Goal: Information Seeking & Learning: Learn about a topic

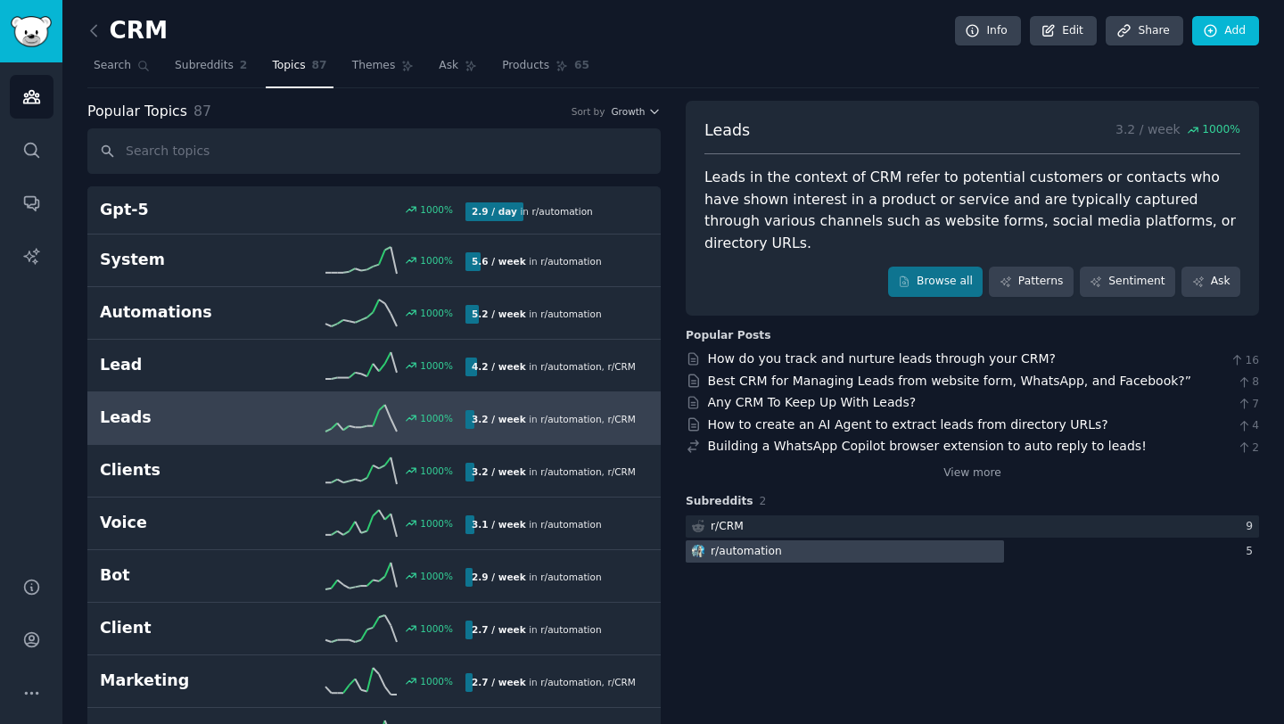
click at [777, 540] on div at bounding box center [845, 551] width 318 height 22
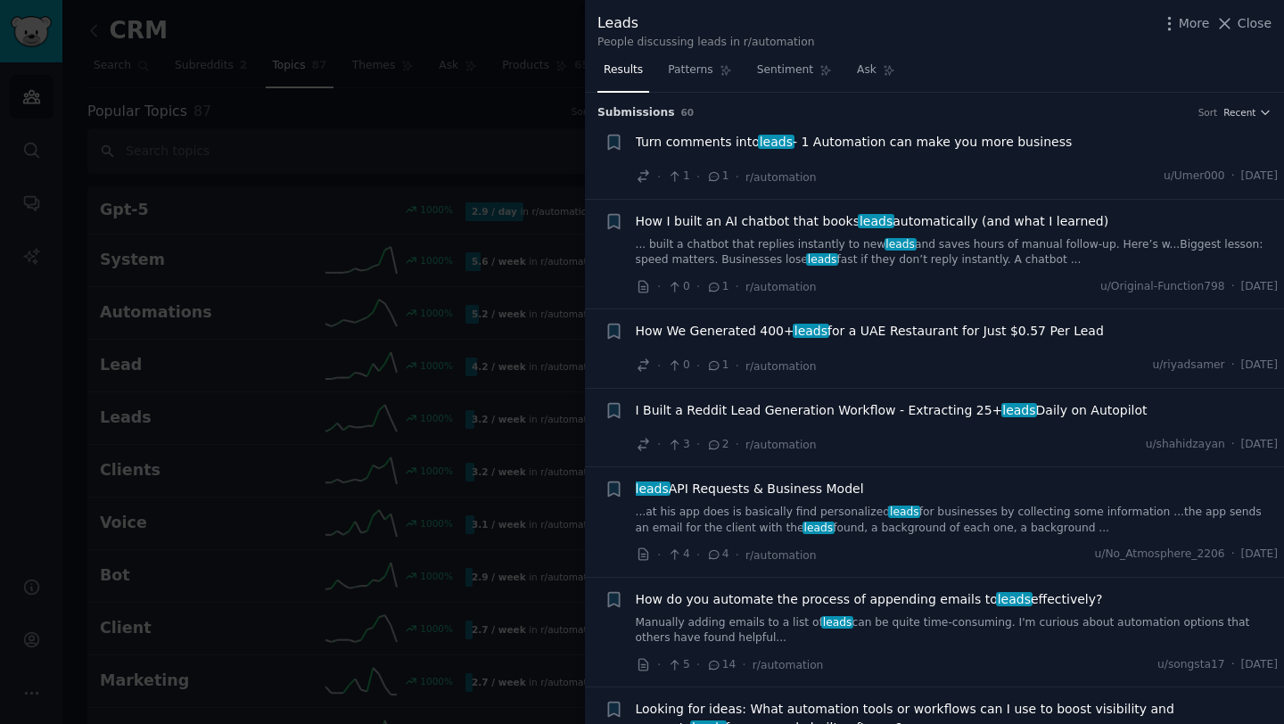
click at [918, 423] on div "I Built a Reddit Lead Generation Workflow - Extracting 25+ leads Daily on Autop…" at bounding box center [957, 413] width 643 height 25
click at [902, 411] on span "I Built a Reddit Lead Generation Workflow - Extracting 25+ leads Daily on Autop…" at bounding box center [892, 410] width 512 height 19
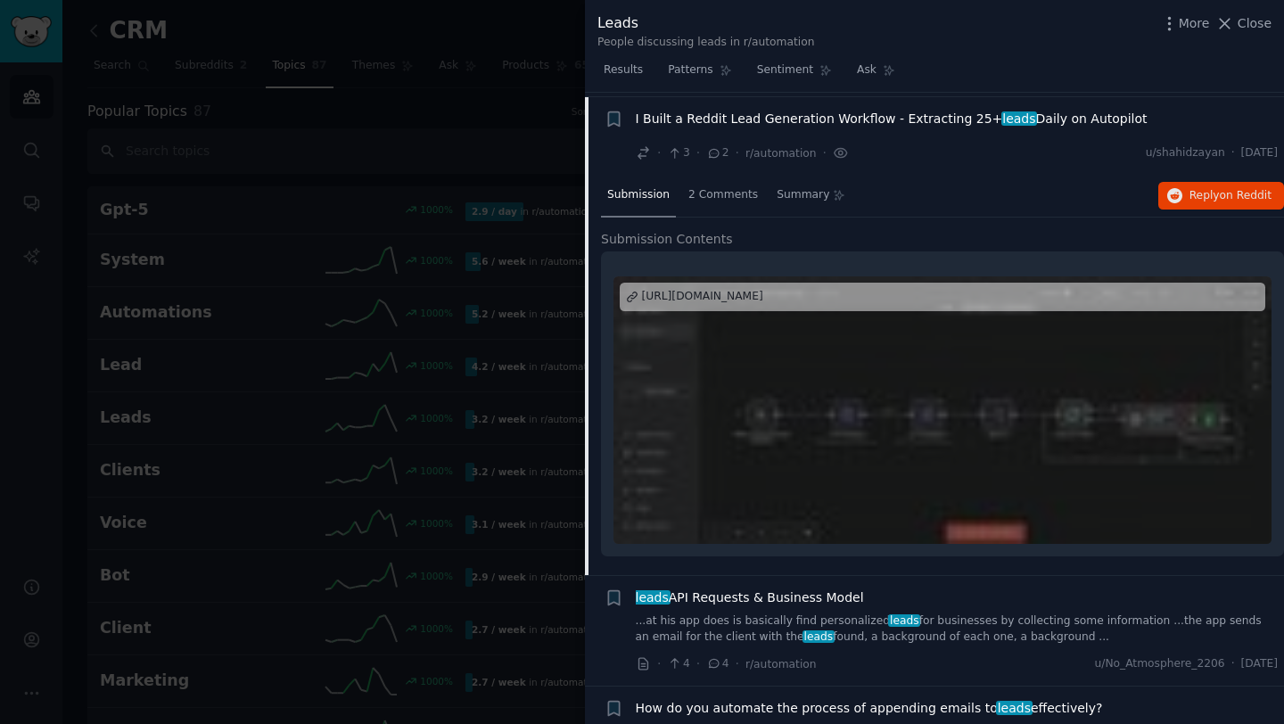
scroll to position [296, 0]
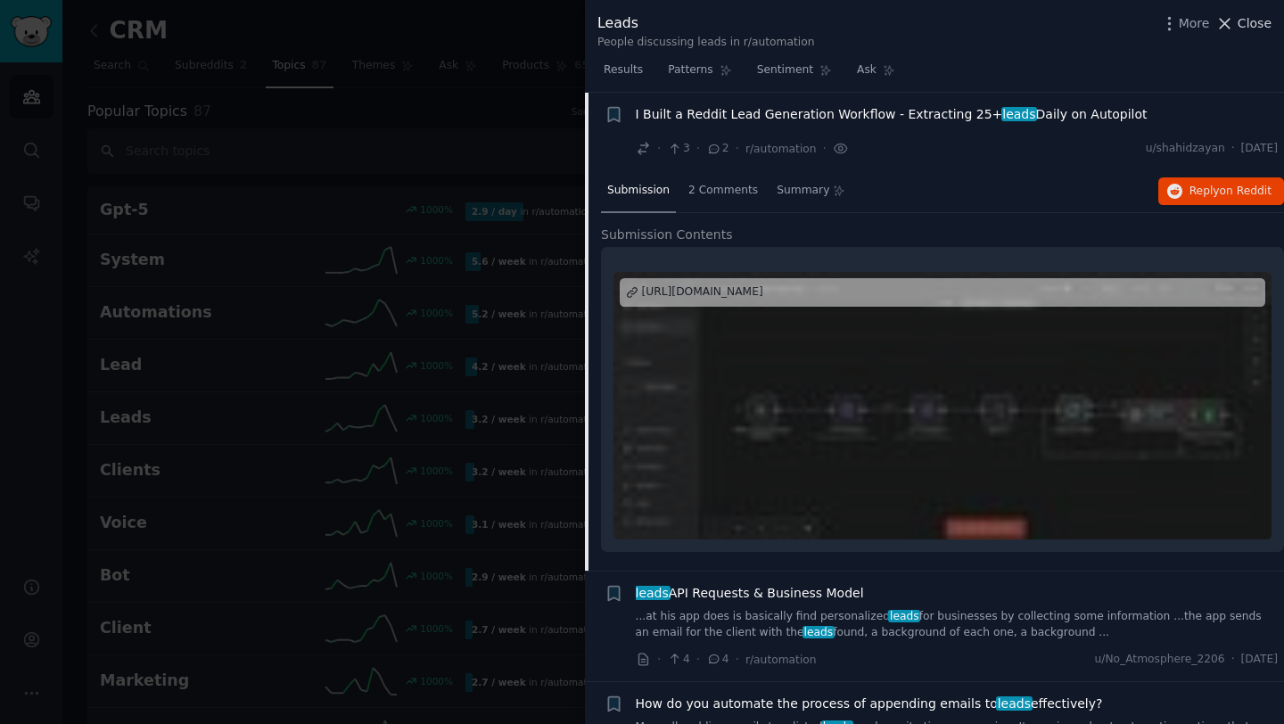
click at [1228, 20] on icon at bounding box center [1226, 24] width 10 height 10
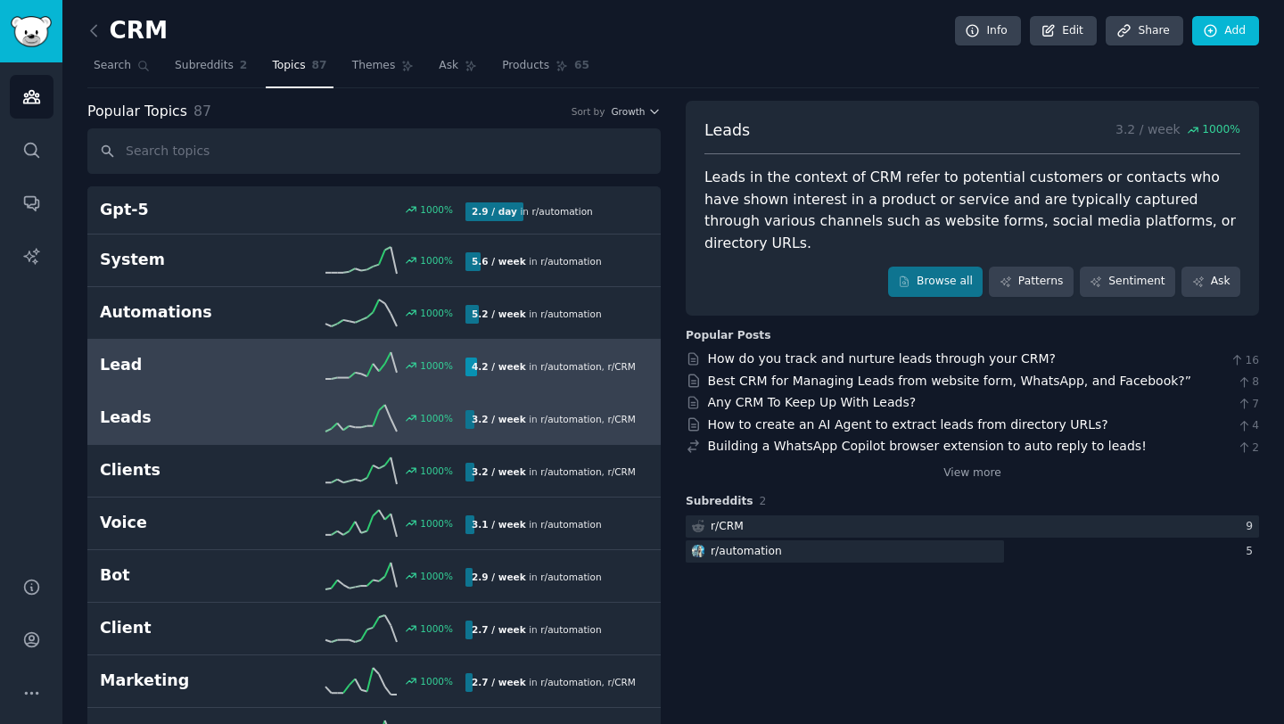
click at [214, 368] on h2 "Lead" at bounding box center [191, 365] width 183 height 22
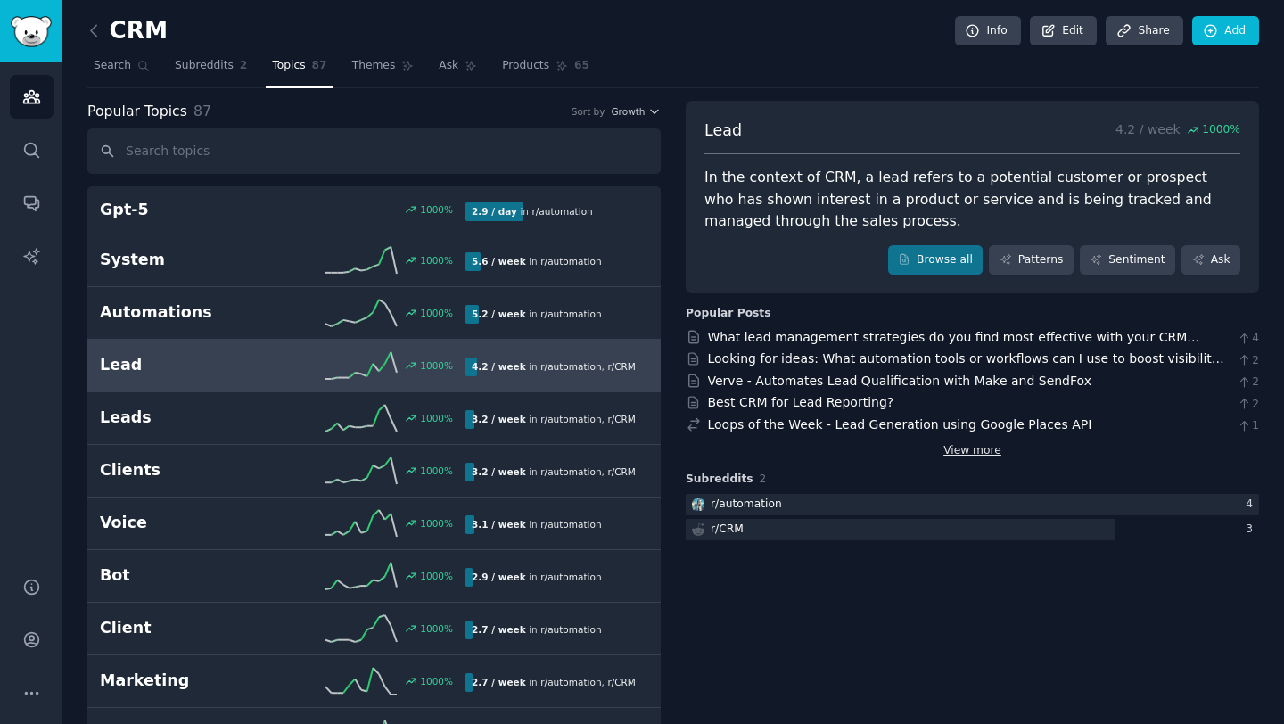
click at [956, 449] on link "View more" at bounding box center [972, 451] width 58 height 16
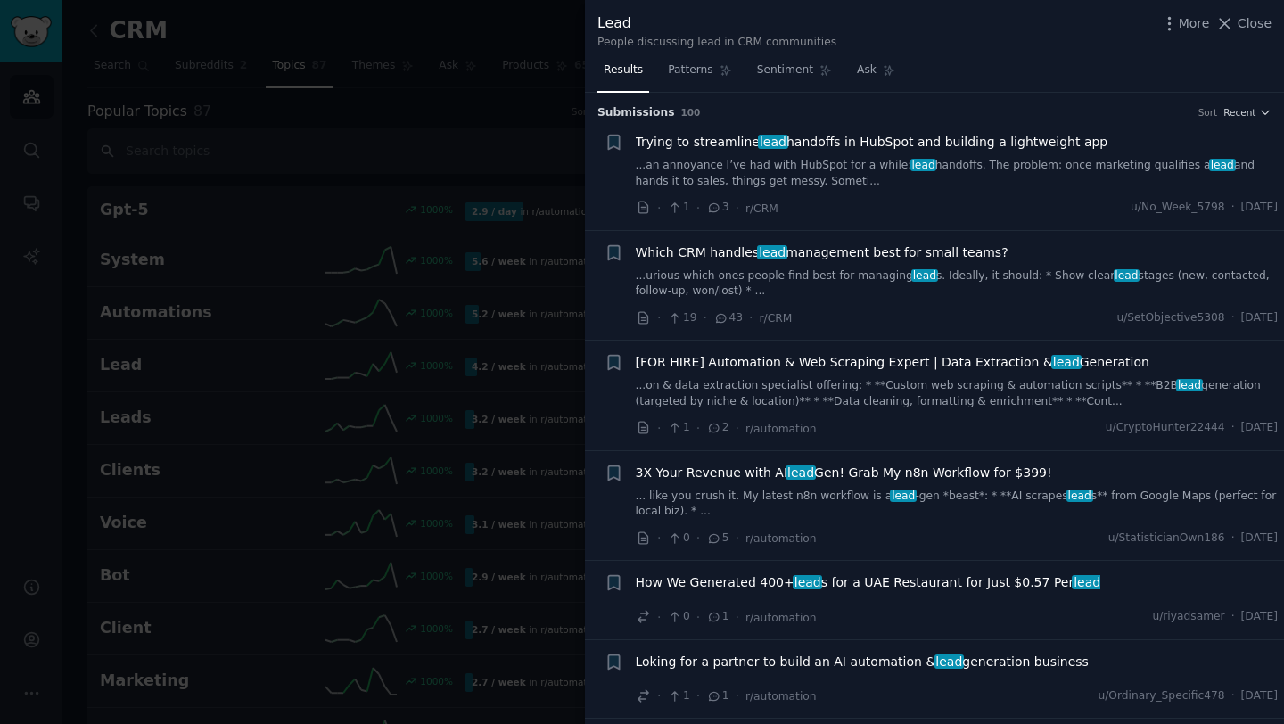
click at [851, 255] on span "Which CRM handles lead management best for small teams?" at bounding box center [822, 252] width 373 height 19
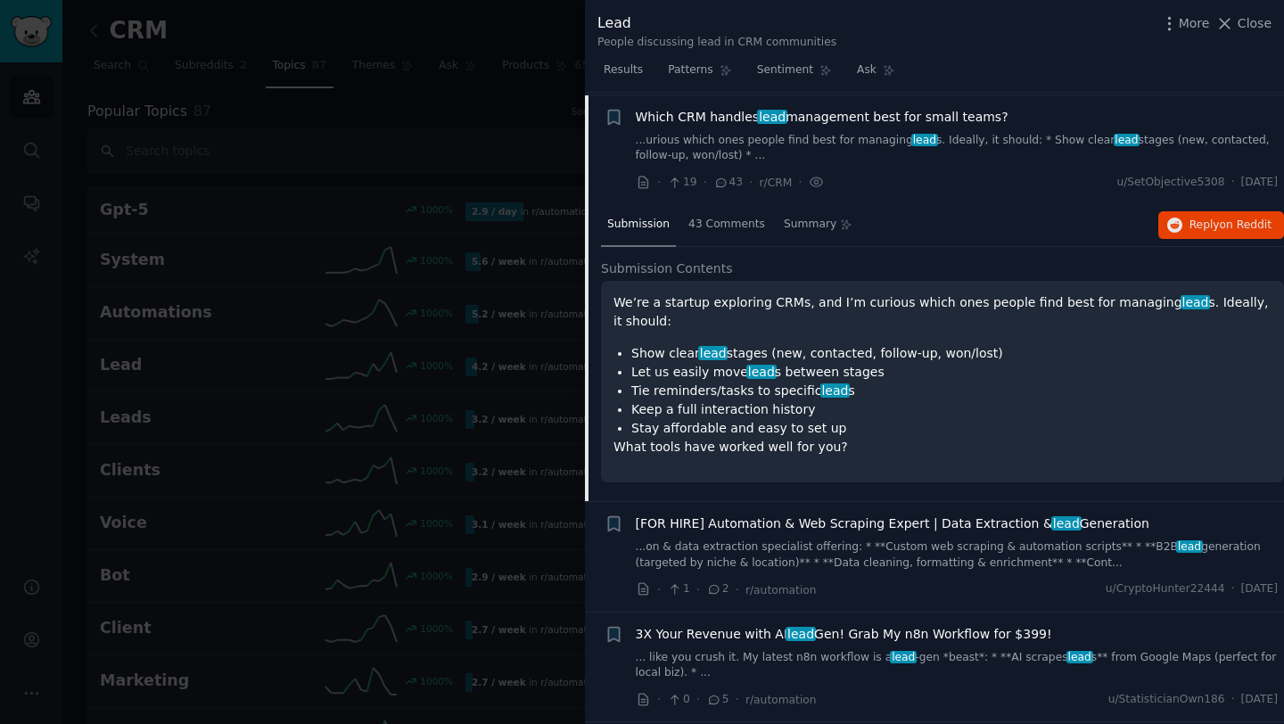
scroll to position [138, 0]
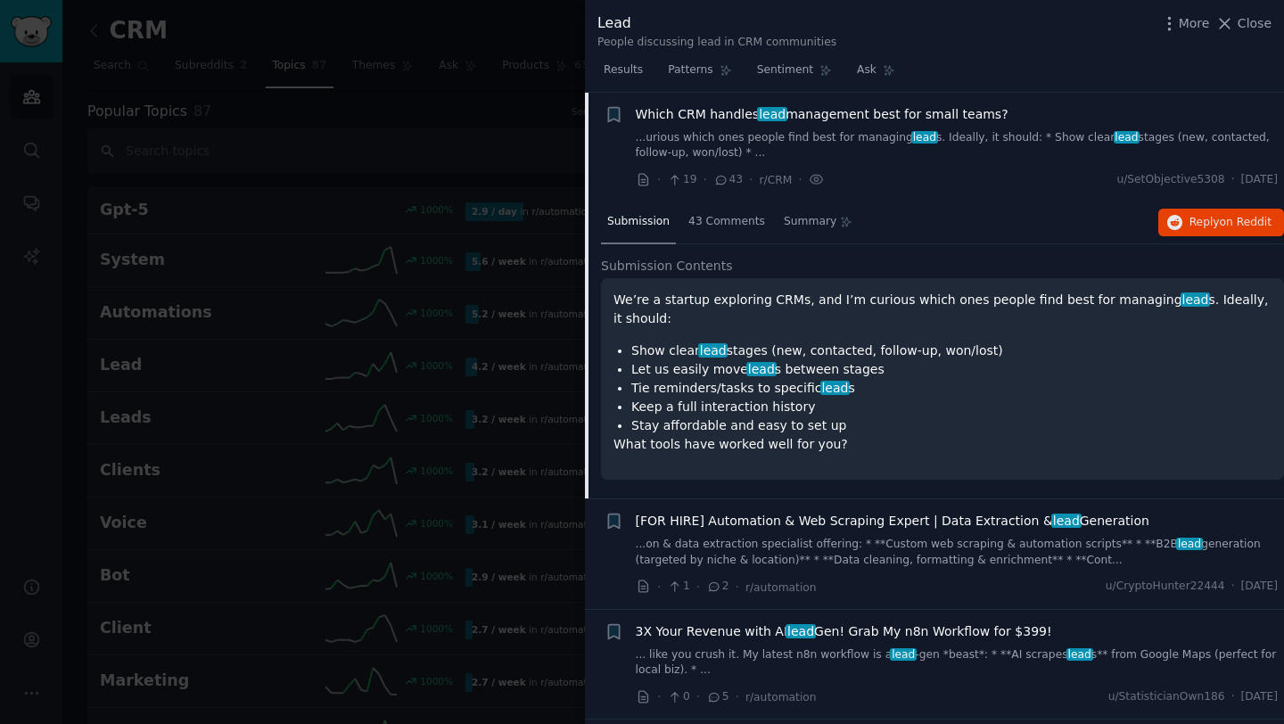
click at [875, 115] on span "Which CRM handles lead management best for small teams?" at bounding box center [822, 114] width 373 height 19
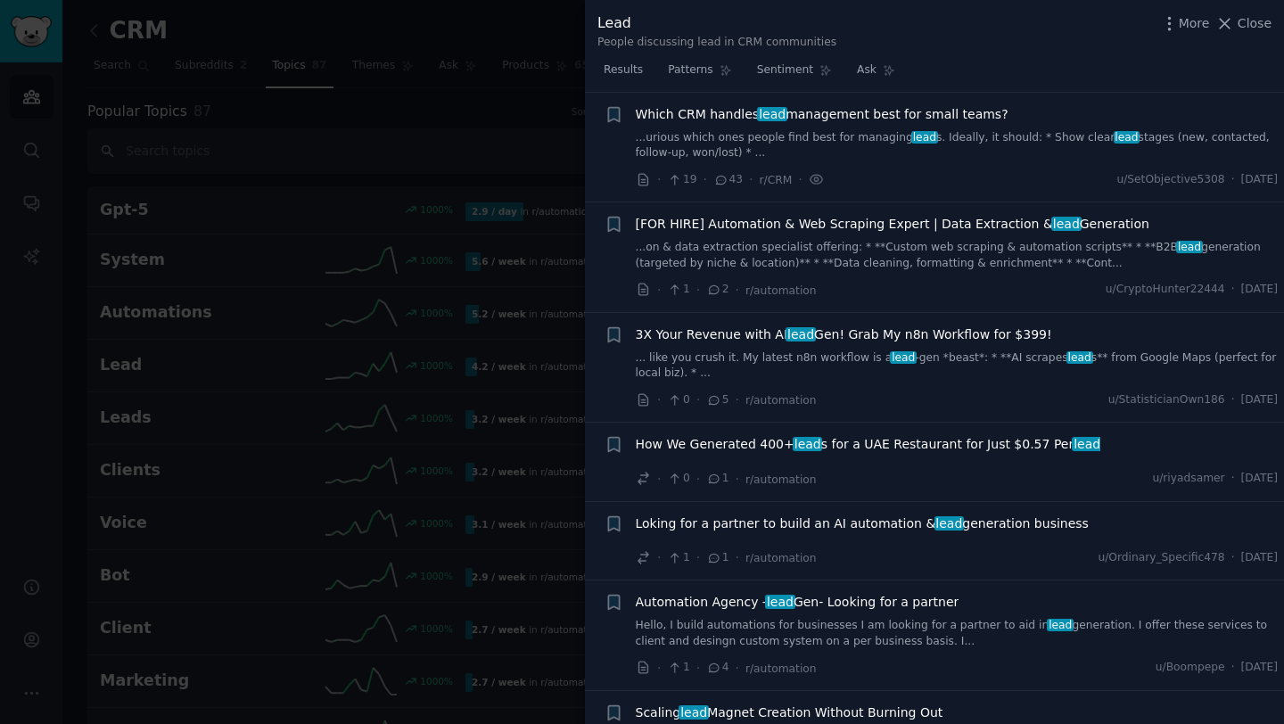
click at [875, 115] on span "Which CRM handles lead management best for small teams?" at bounding box center [822, 114] width 373 height 19
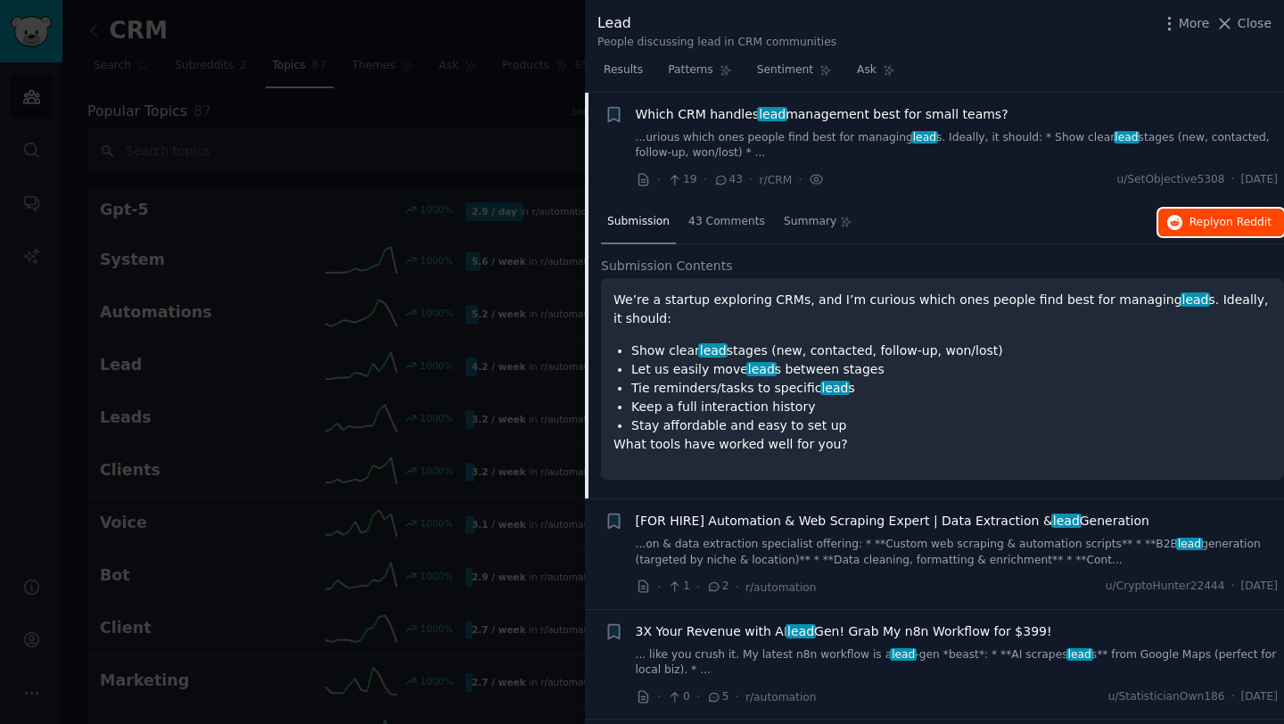
click at [1220, 226] on span "on Reddit" at bounding box center [1246, 222] width 52 height 12
click at [1224, 30] on icon at bounding box center [1224, 23] width 19 height 19
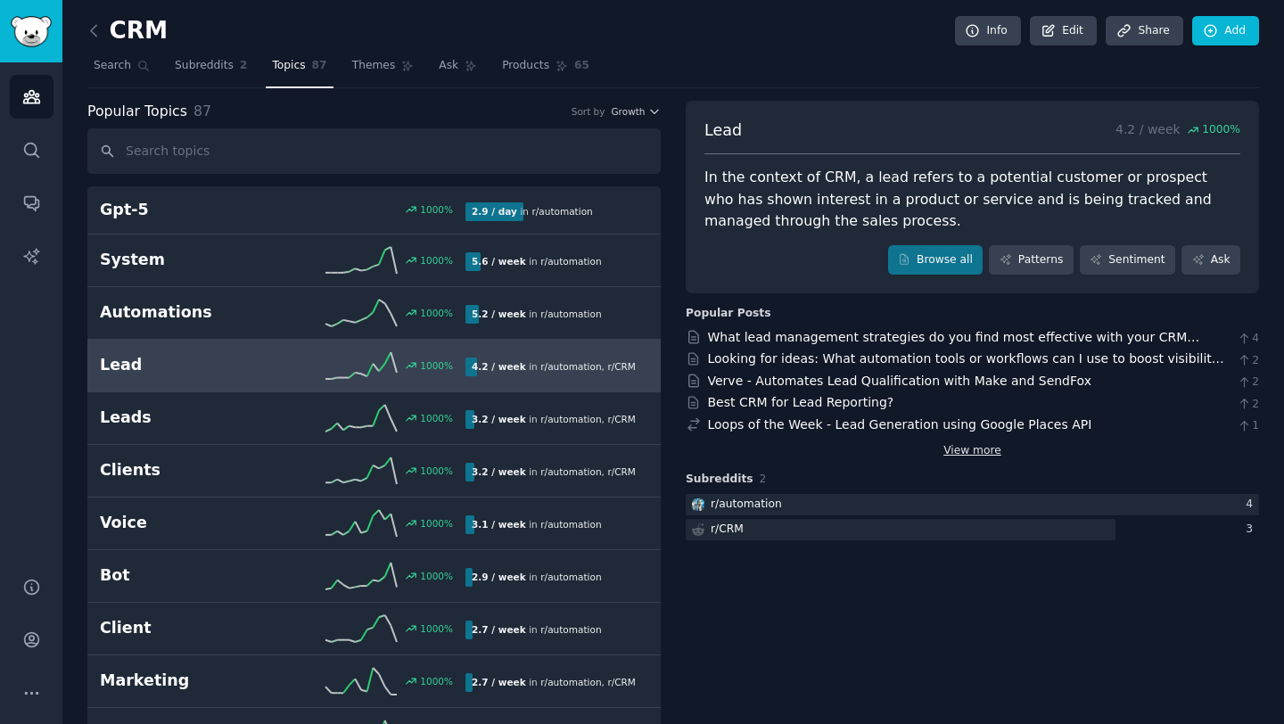
click at [965, 449] on link "View more" at bounding box center [972, 451] width 58 height 16
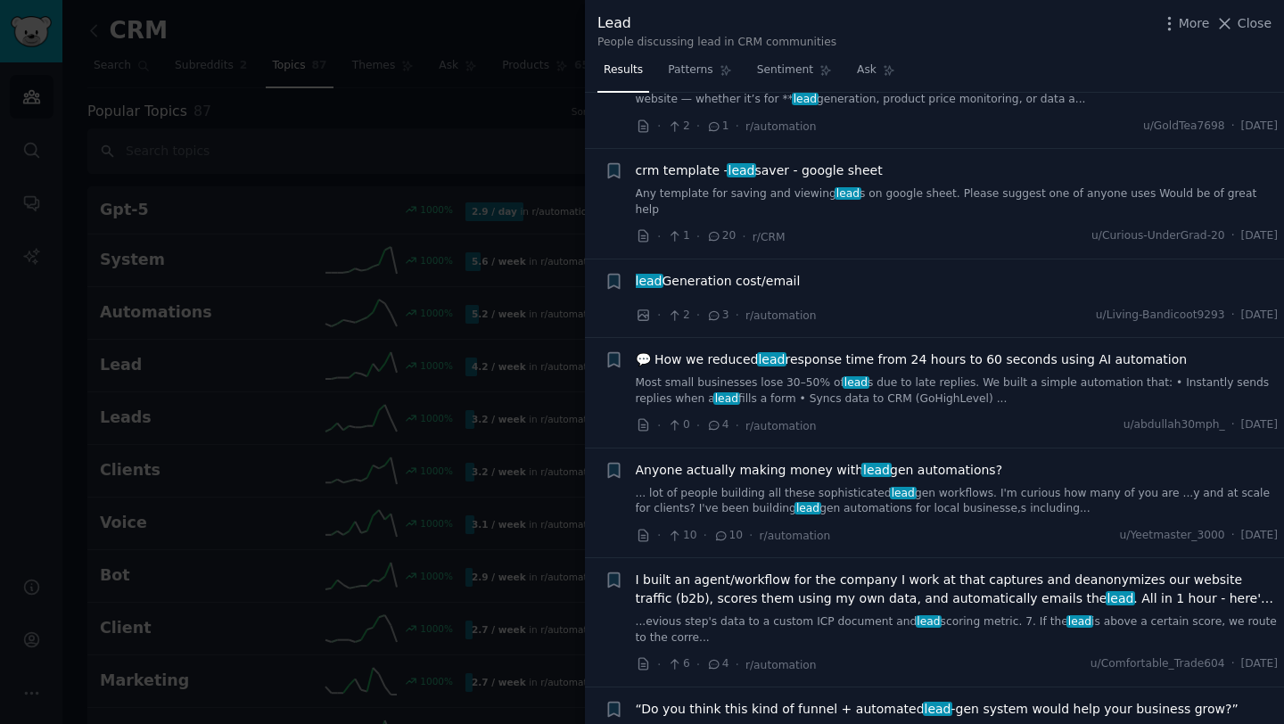
scroll to position [3665, 0]
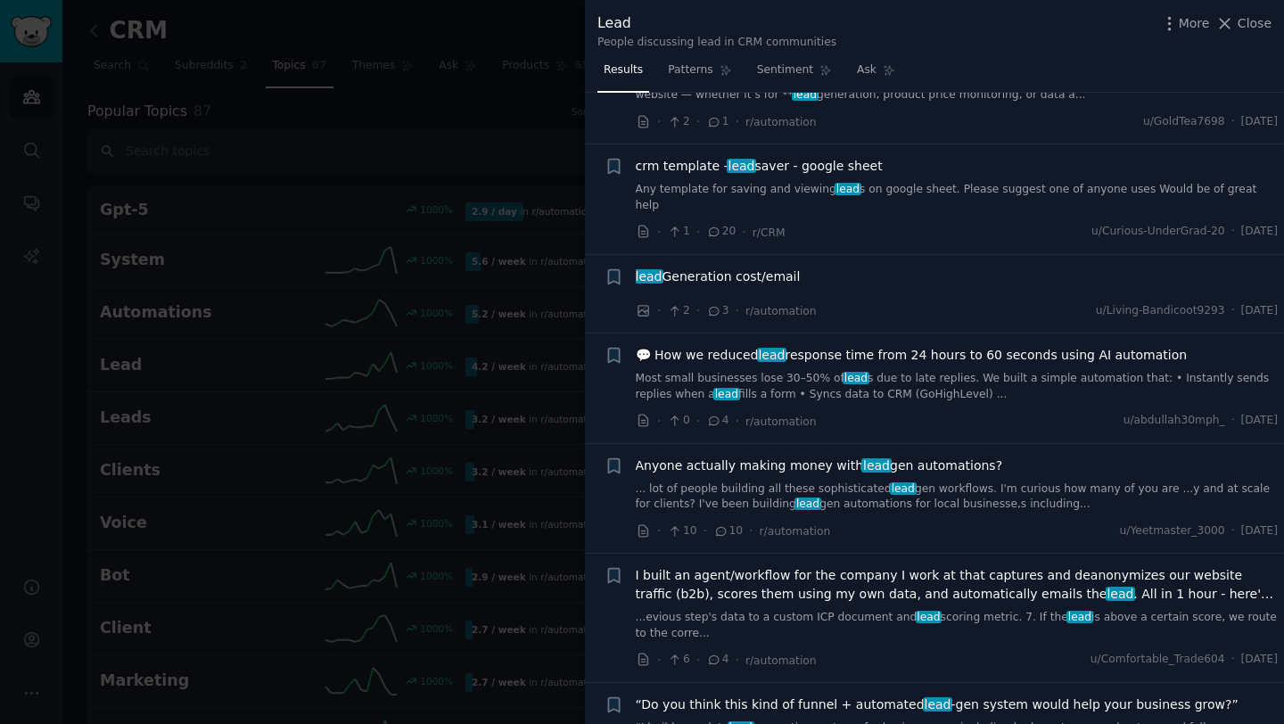
drag, startPoint x: 920, startPoint y: 306, endPoint x: 892, endPoint y: 2, distance: 305.4
click at [0, 0] on div "Lead People discussing lead in CRM communities More Close Results Patterns Sent…" at bounding box center [642, 362] width 1284 height 724
click at [1105, 346] on span "💬 How we reduced lead response time from 24 hours to 60 seconds using AI automa…" at bounding box center [912, 355] width 552 height 19
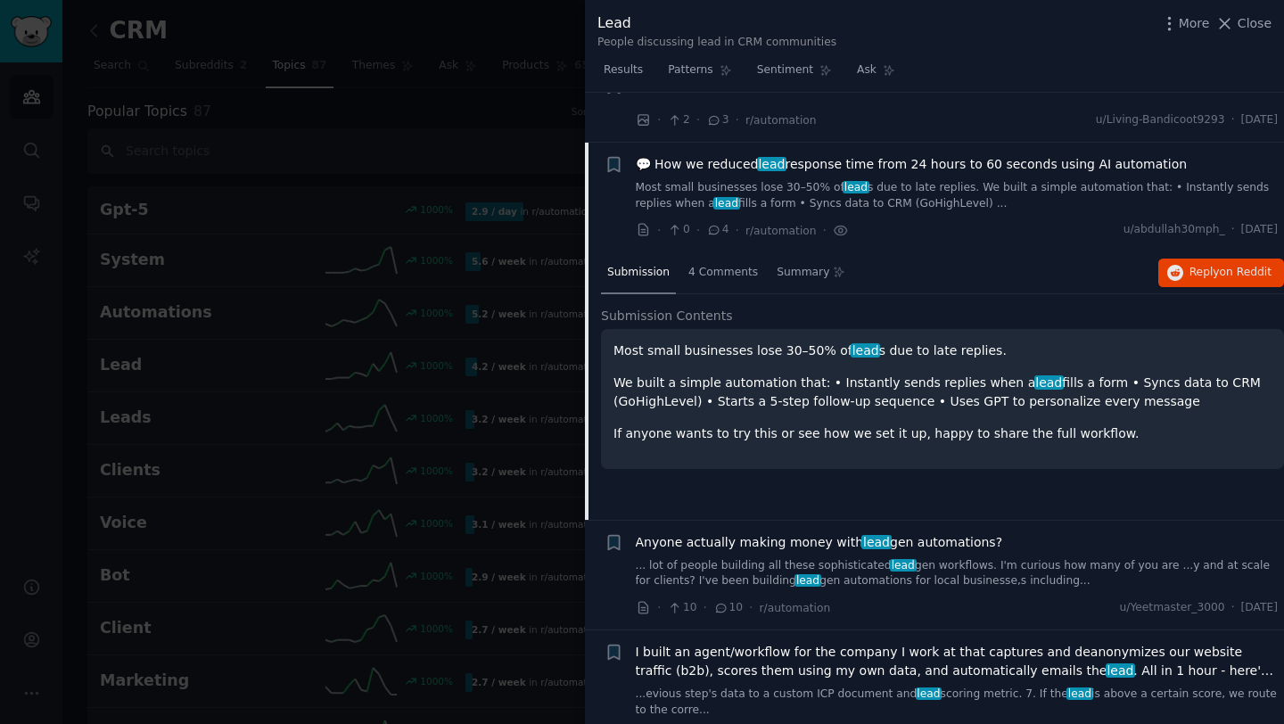
scroll to position [3856, 0]
click at [1190, 259] on button "Reply on Reddit" at bounding box center [1221, 273] width 126 height 29
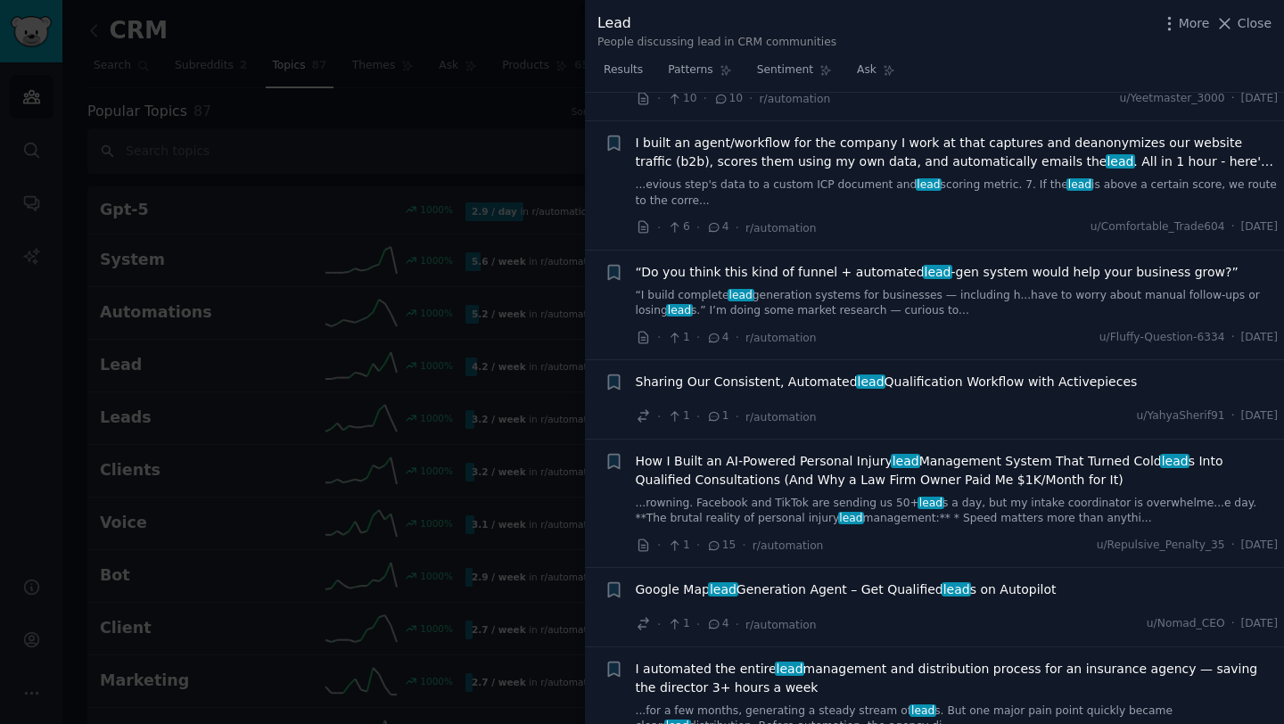
scroll to position [4370, 0]
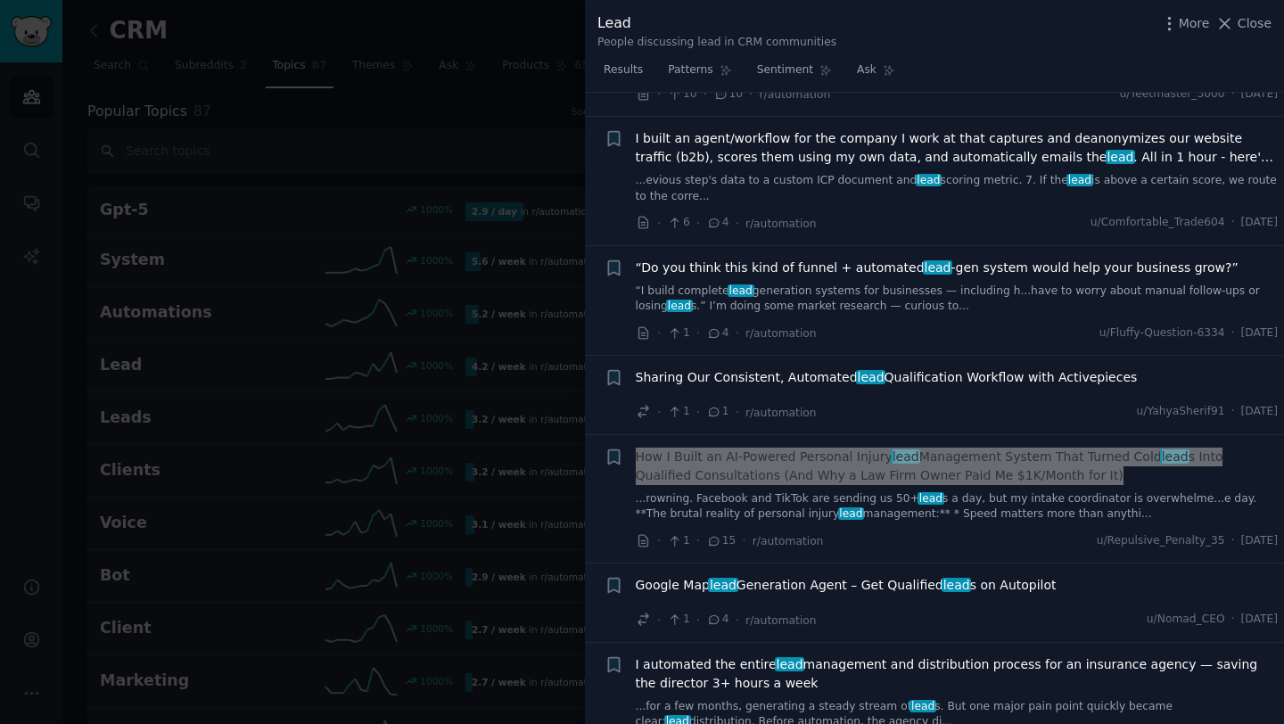
drag, startPoint x: 780, startPoint y: 422, endPoint x: 820, endPoint y: 4, distance: 420.1
click at [0, 0] on div "Lead People discussing lead in CRM communities More Close Results Patterns Sent…" at bounding box center [642, 362] width 1284 height 724
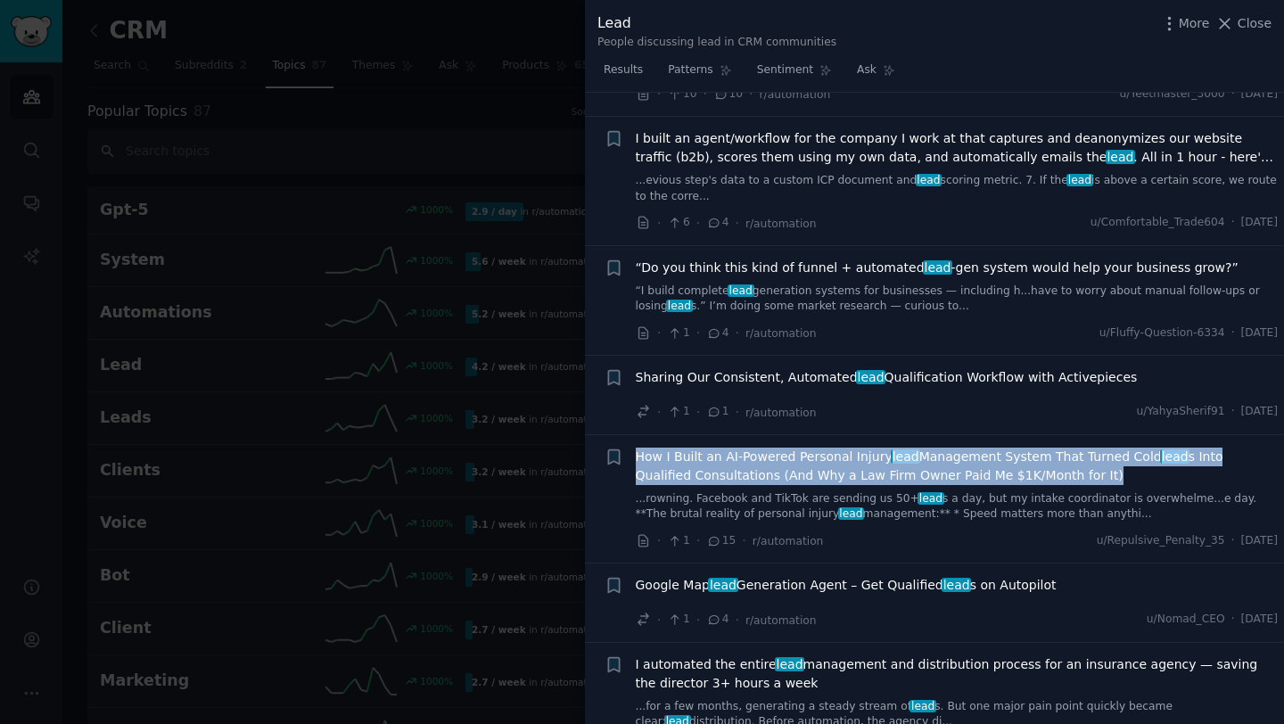
click at [1121, 448] on span "How I Built an AI-Powered Personal Injury lead Management System That Turned Co…" at bounding box center [957, 466] width 643 height 37
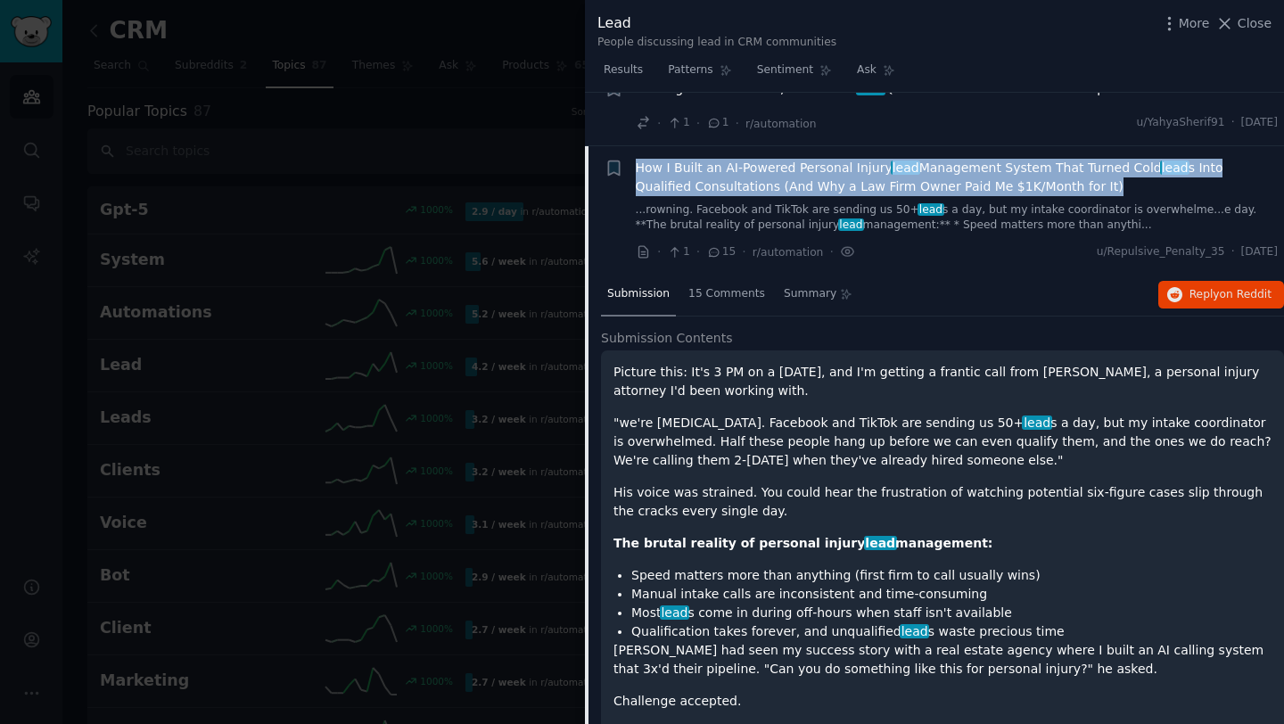
scroll to position [4395, 0]
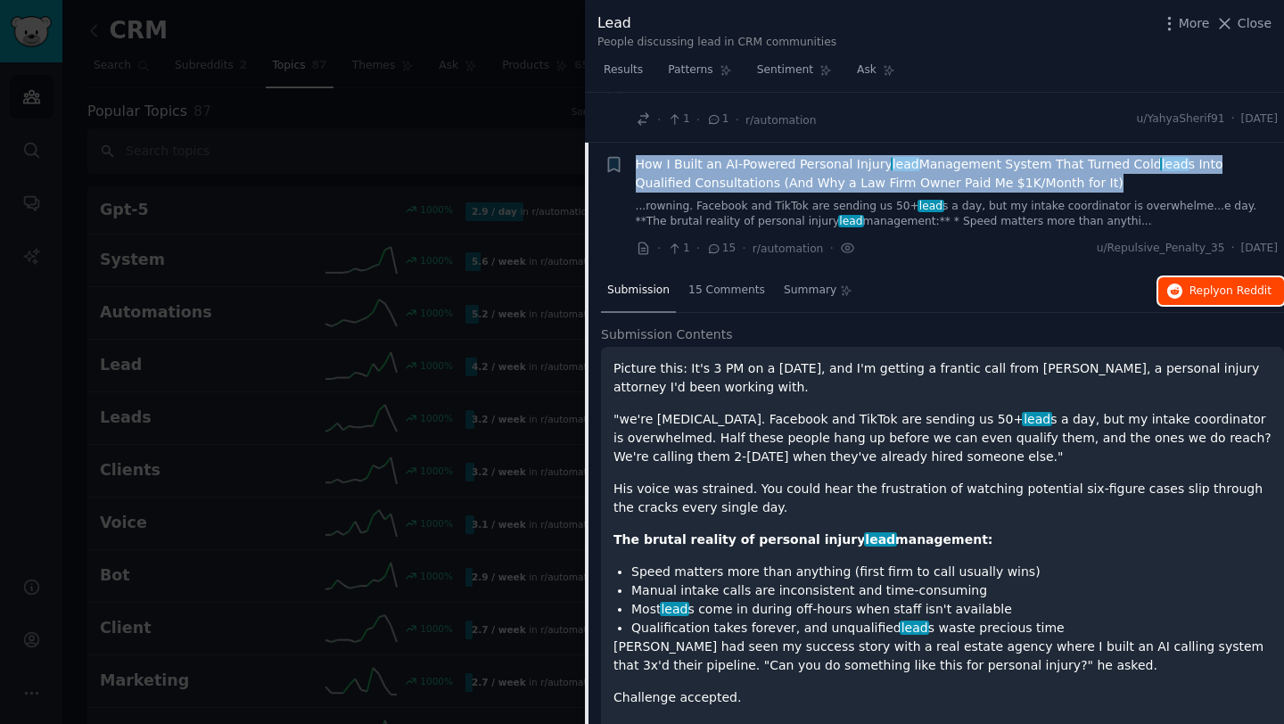
click at [1207, 284] on span "Reply on Reddit" at bounding box center [1230, 292] width 82 height 16
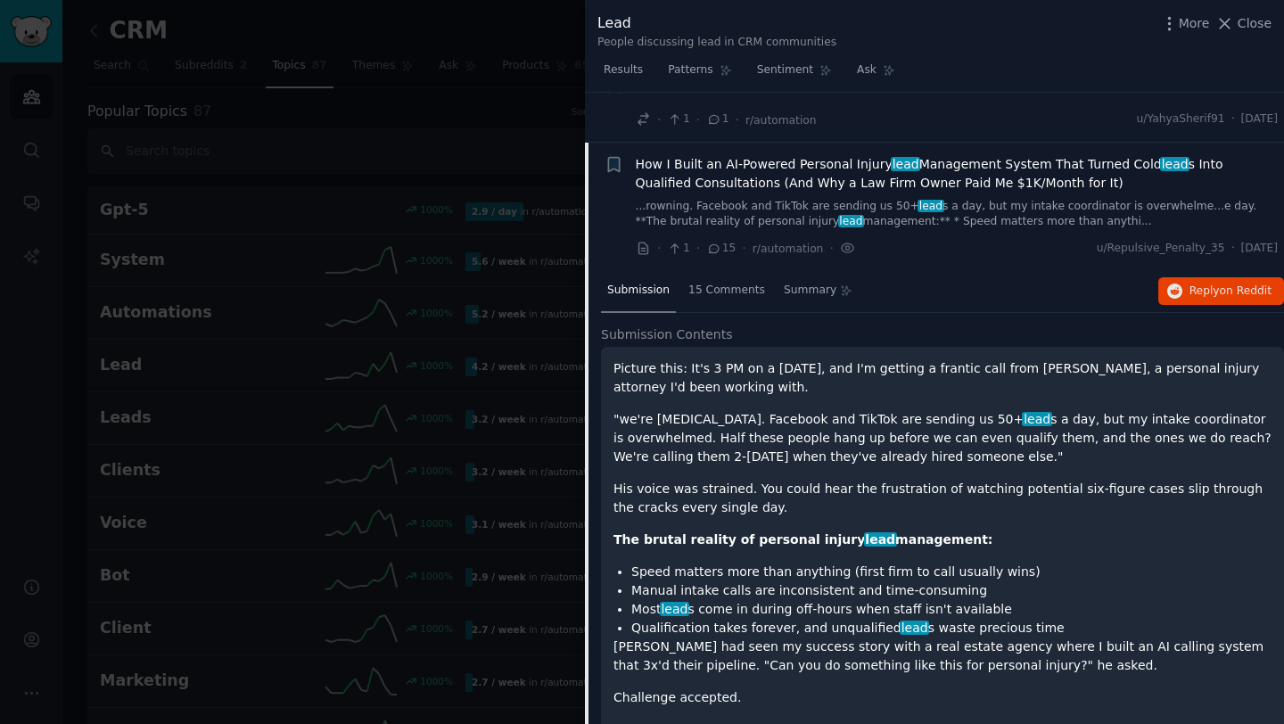
click at [941, 270] on div "Submission 15 Comments Summary Reply on Reddit" at bounding box center [942, 291] width 683 height 43
click at [1024, 270] on div "Submission 15 Comments Summary Reply on Reddit" at bounding box center [942, 291] width 683 height 43
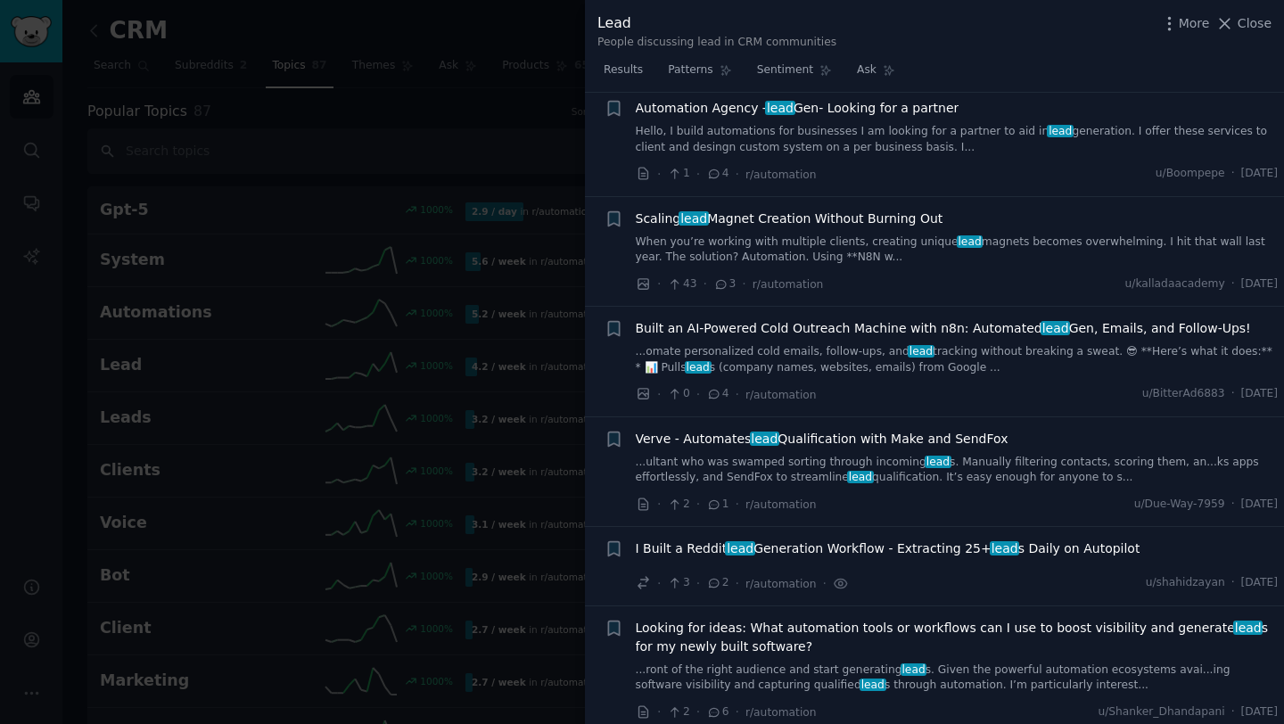
scroll to position [0, 0]
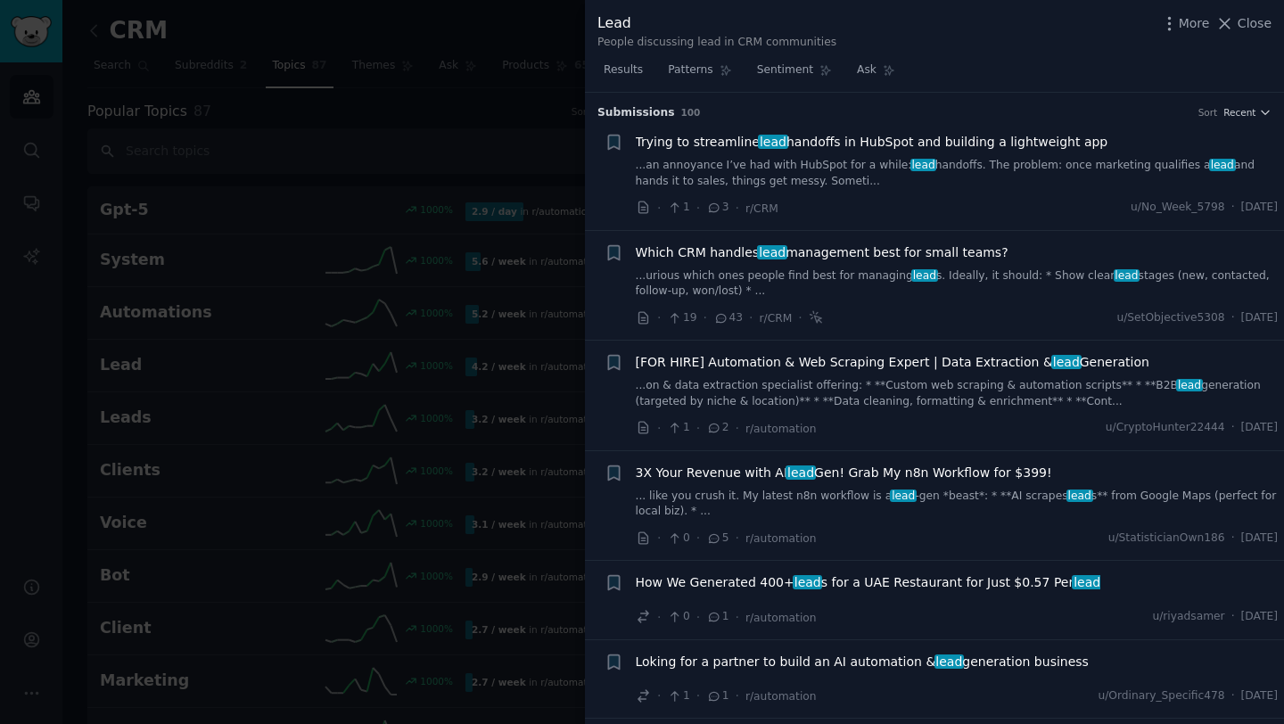
click at [526, 141] on div at bounding box center [642, 362] width 1284 height 724
